Goal: Transaction & Acquisition: Purchase product/service

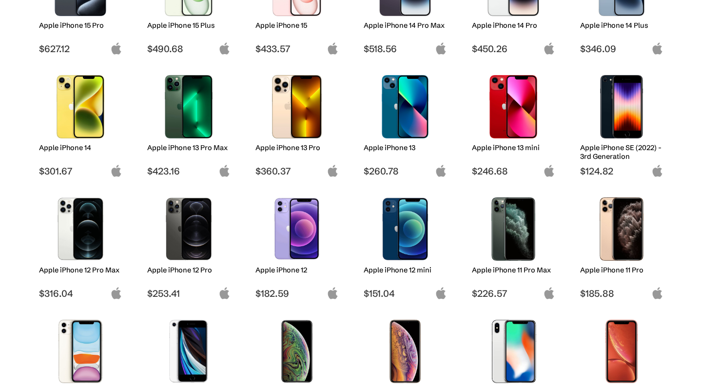
scroll to position [329, 0]
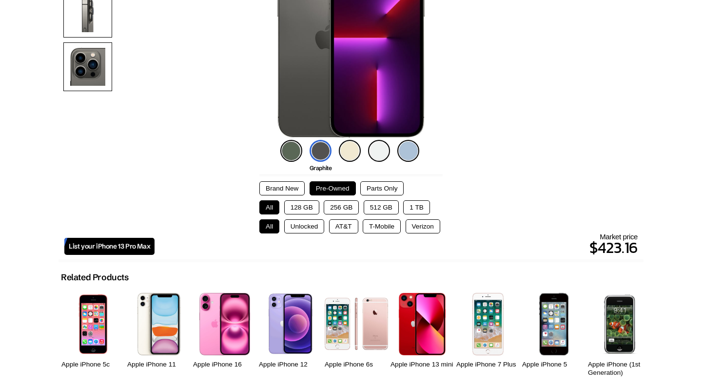
scroll to position [121, 0]
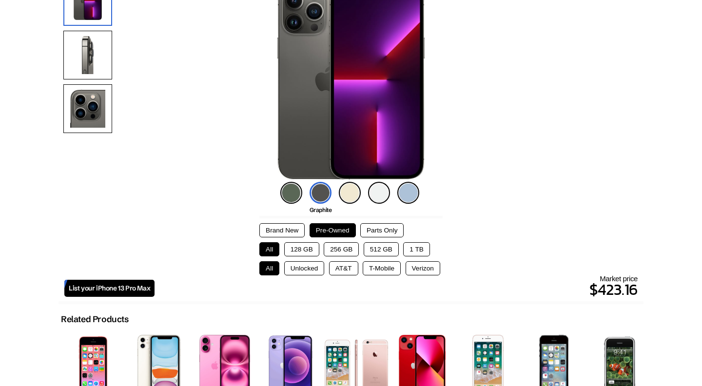
click at [383, 250] on button "512 GB" at bounding box center [381, 249] width 35 height 14
click at [347, 251] on button "256 GB" at bounding box center [341, 249] width 35 height 14
click at [391, 248] on button "512 GB" at bounding box center [381, 249] width 35 height 14
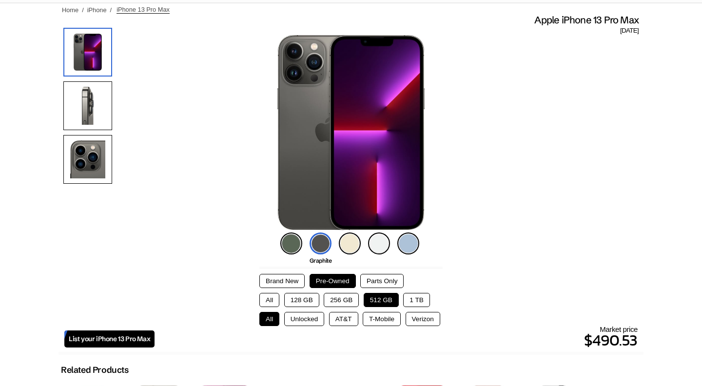
scroll to position [56, 0]
